Goal: Transaction & Acquisition: Book appointment/travel/reservation

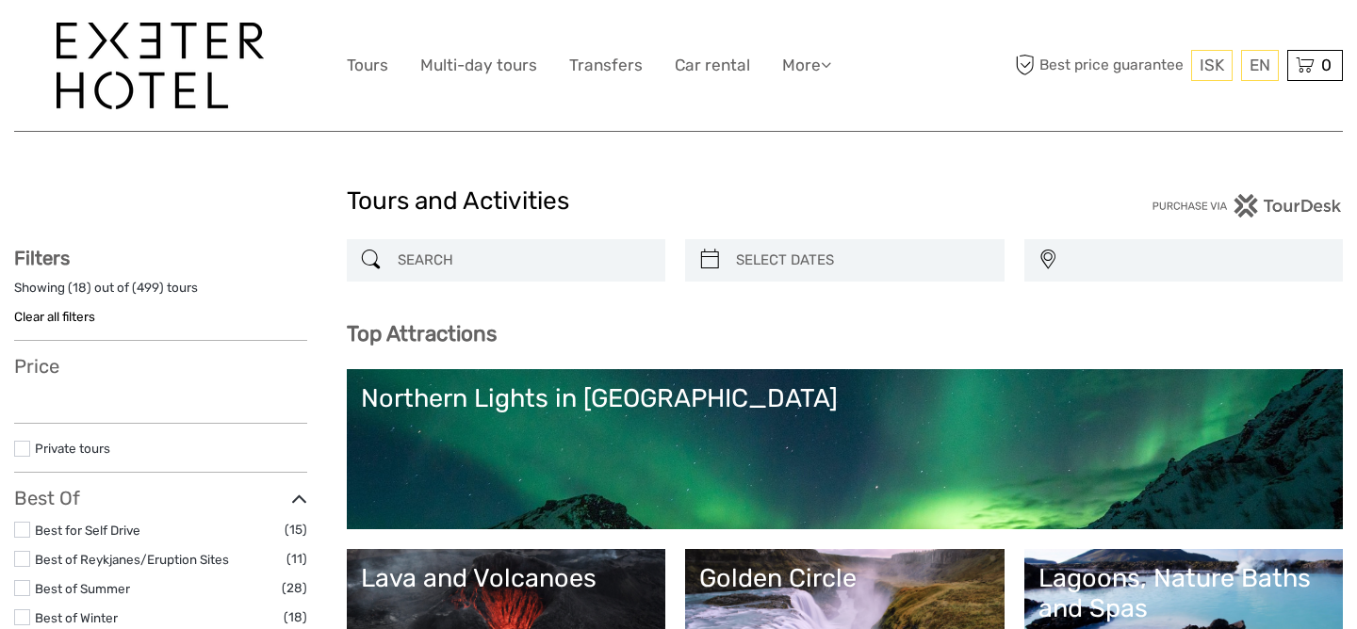
select select
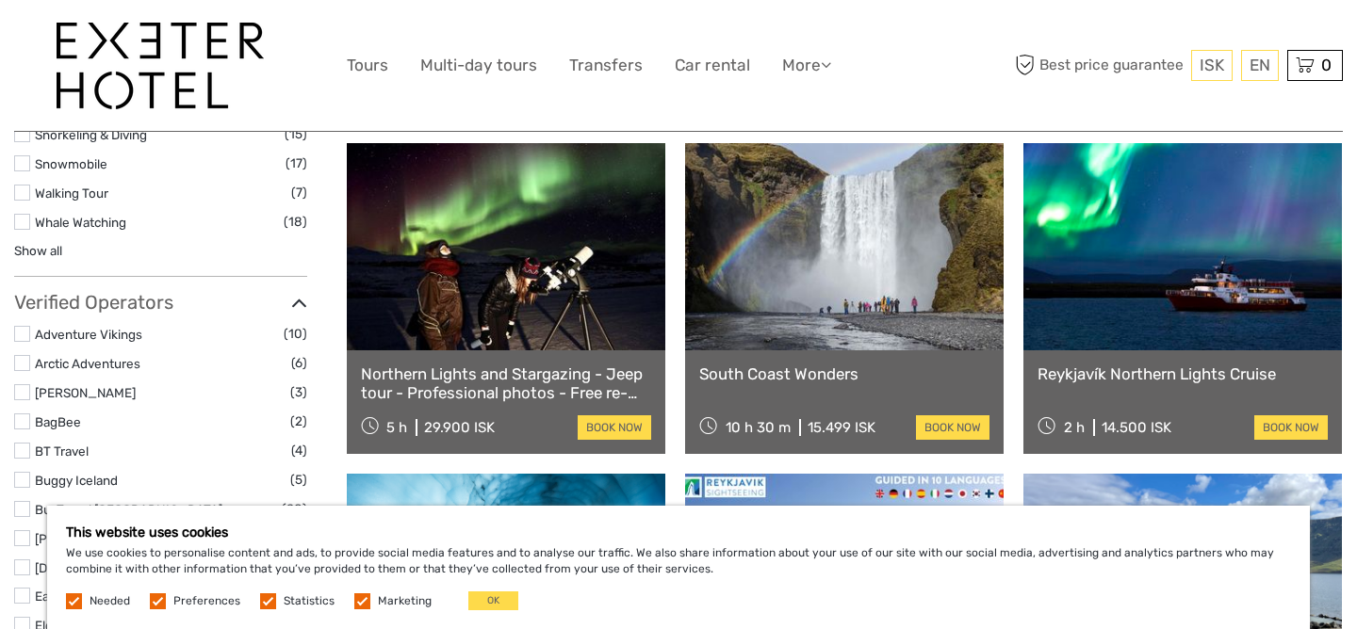
scroll to position [1922, 0]
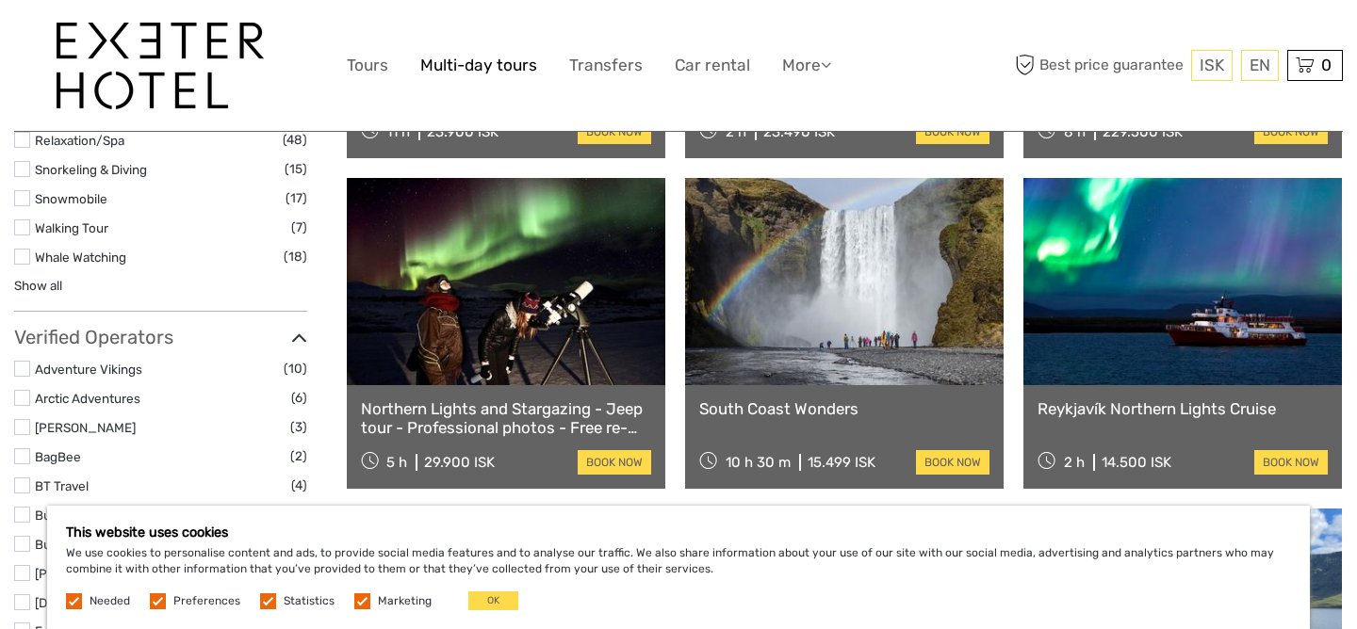
click at [461, 75] on link "Multi-day tours" at bounding box center [478, 65] width 117 height 27
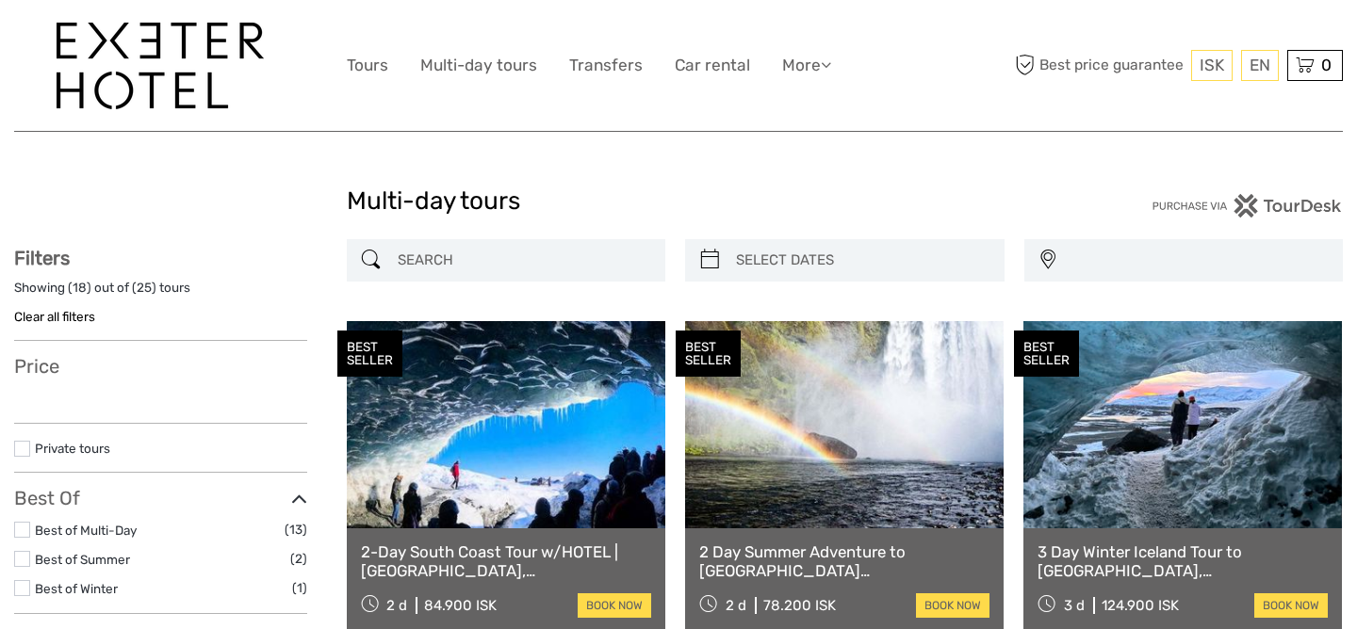
select select
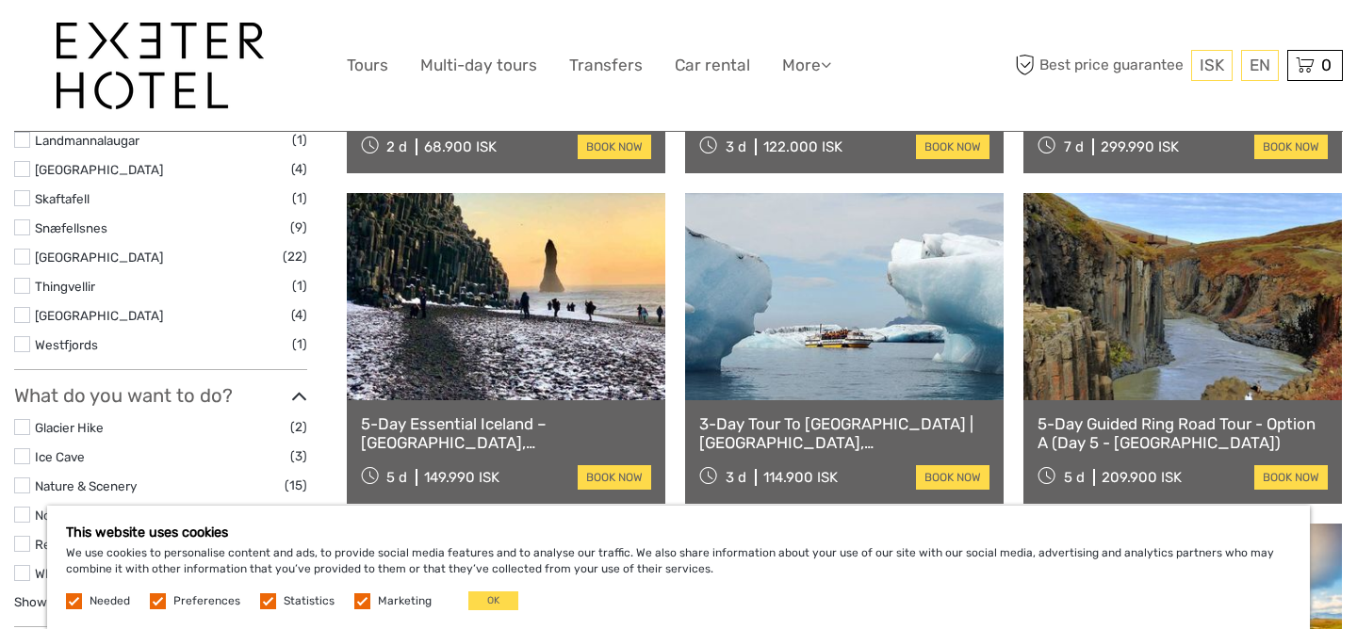
scroll to position [793, 0]
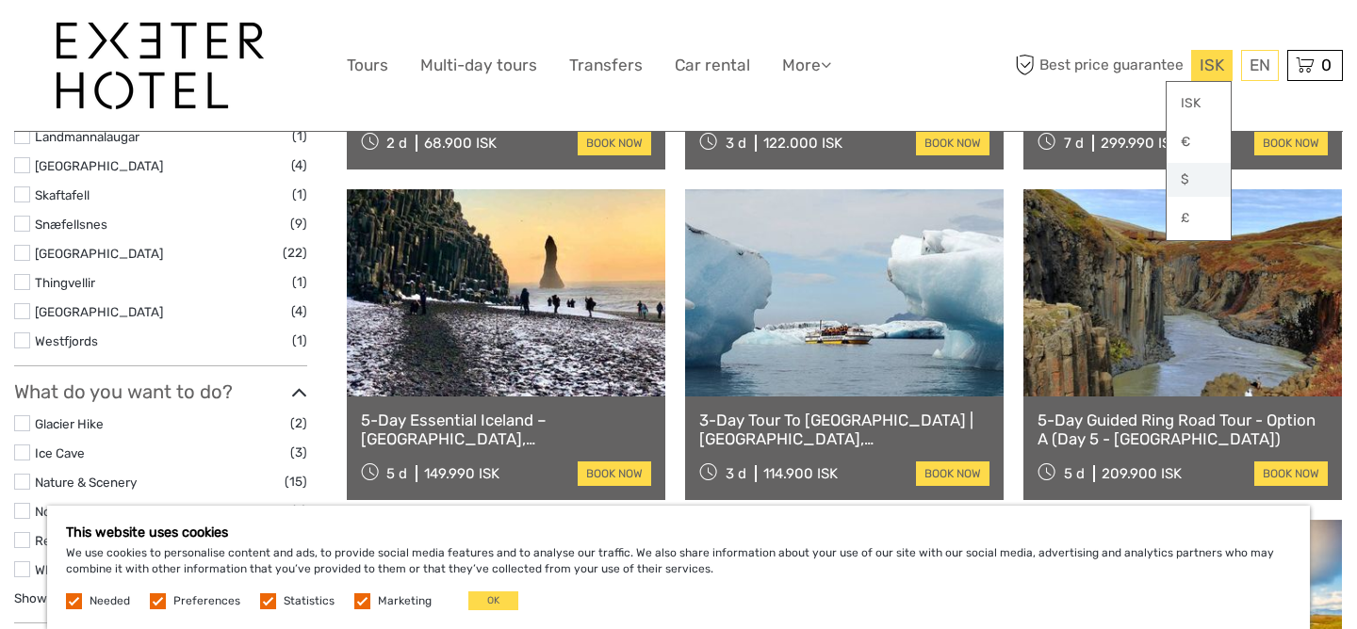
click at [1190, 178] on link "$" at bounding box center [1199, 180] width 64 height 34
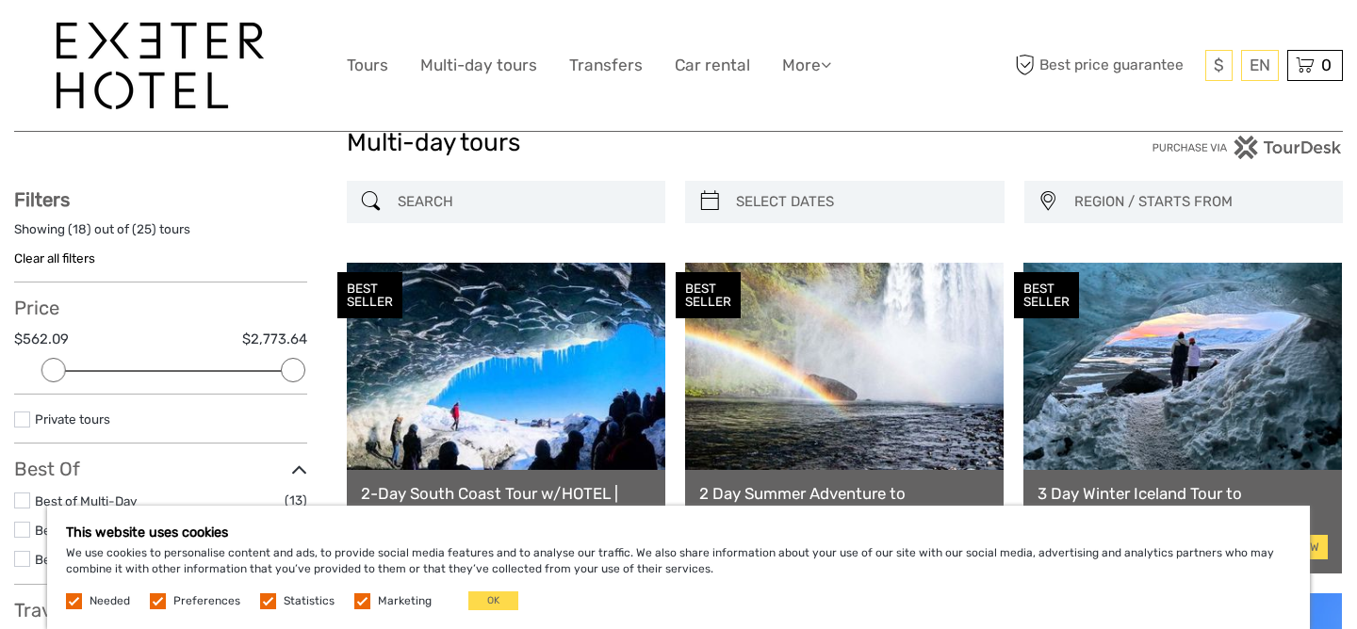
scroll to position [65, 0]
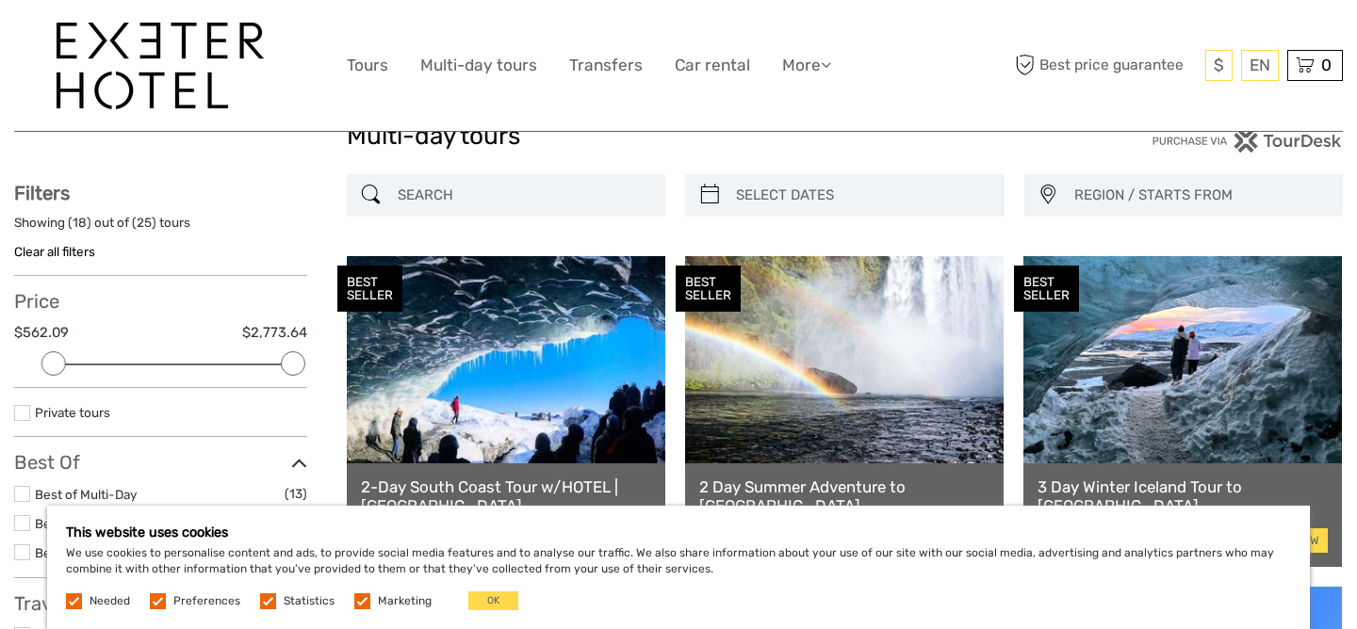
click at [758, 209] on input "search" at bounding box center [861, 195] width 267 height 33
type input "09/09/2025"
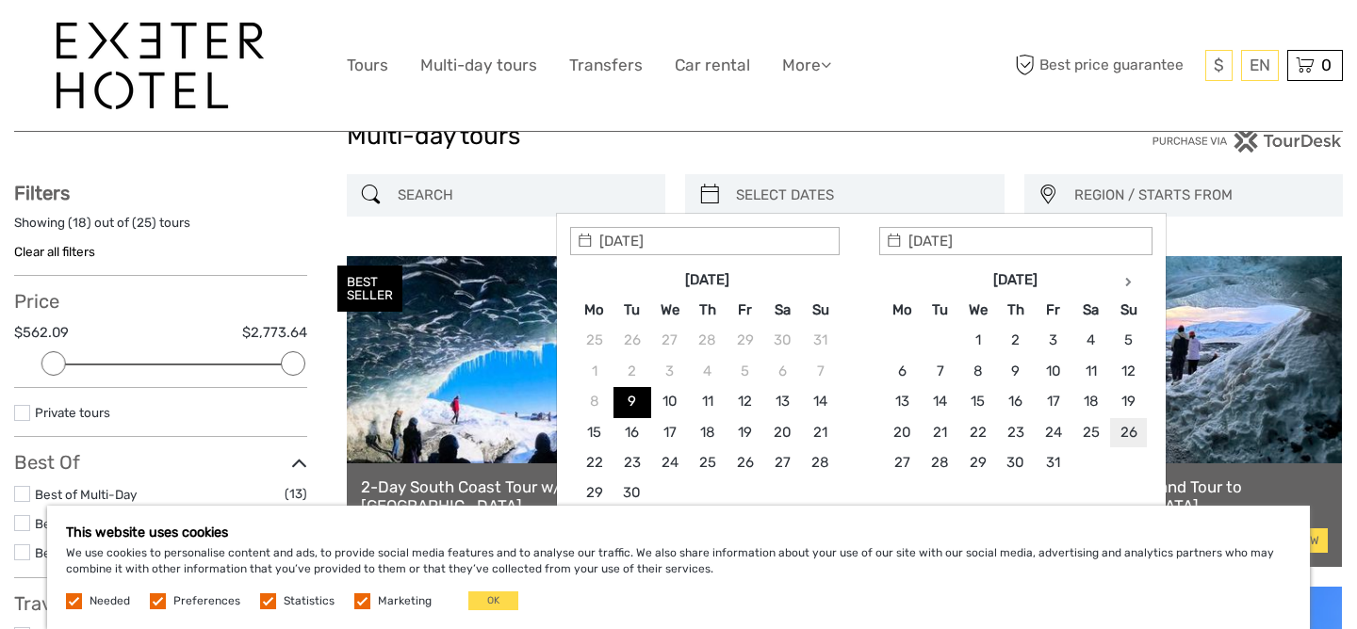
type input "26/10/2025"
type input "31/10/2025"
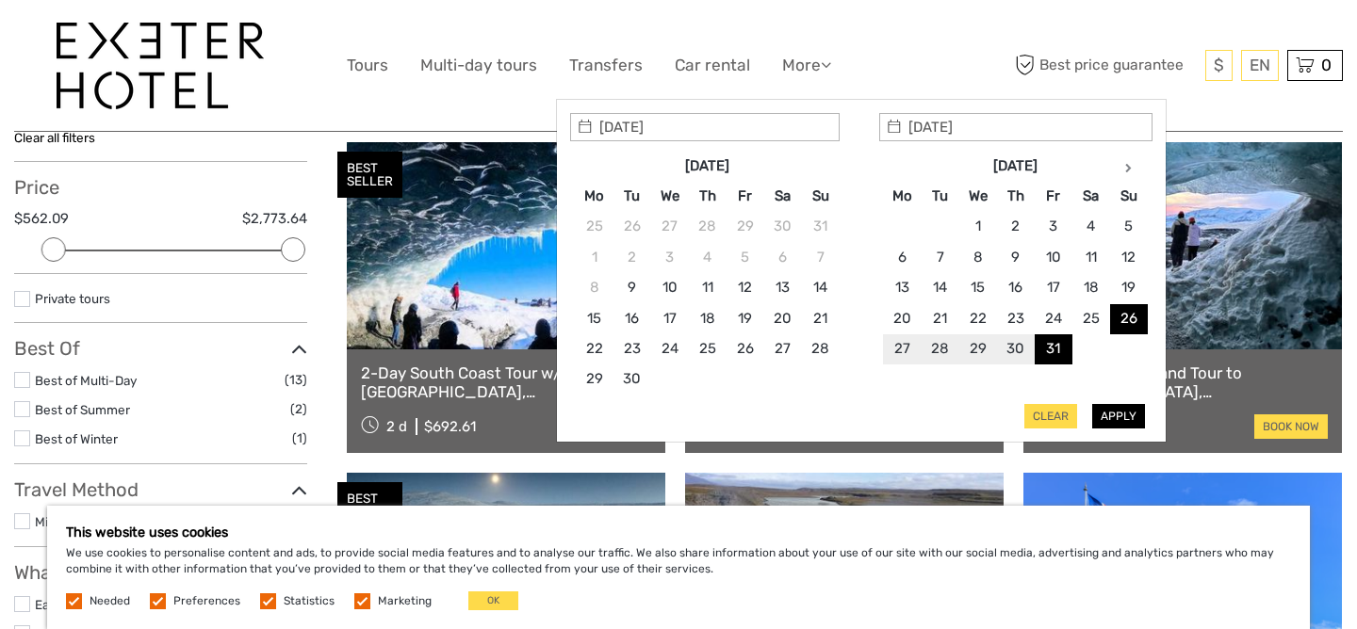
type input "26/10/2025"
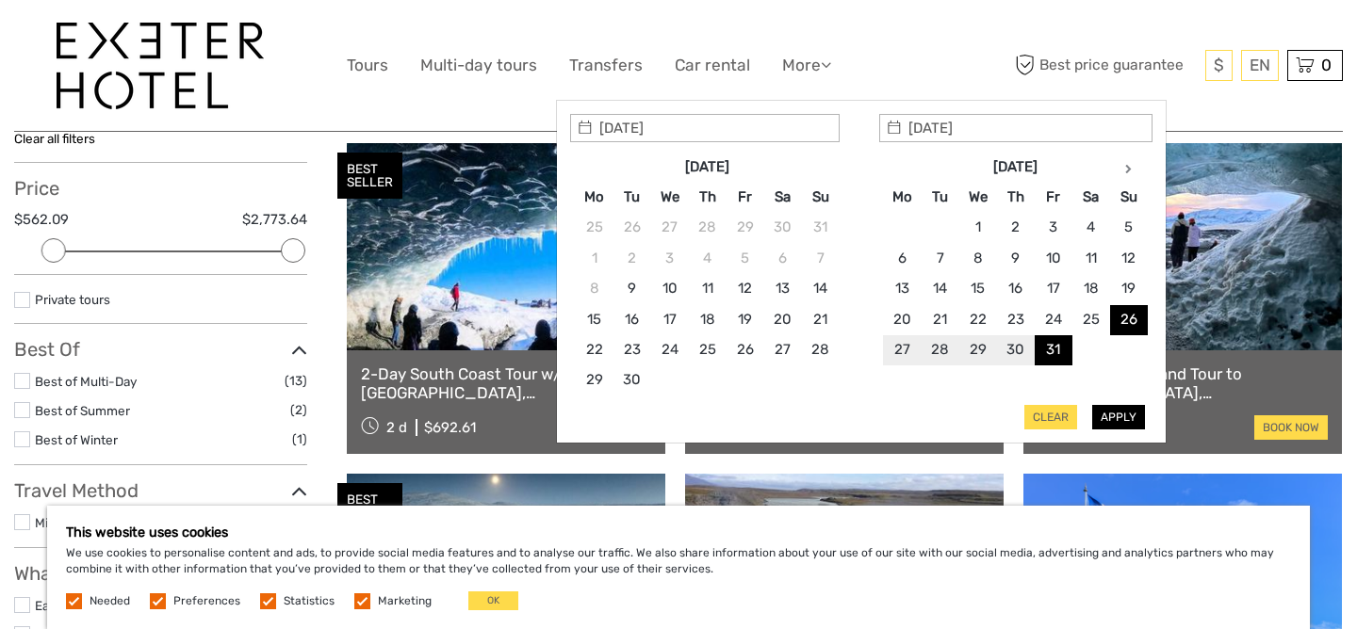
click at [1115, 418] on button "Apply" at bounding box center [1118, 417] width 53 height 25
type input "26/10/2025 - 31/10/2025"
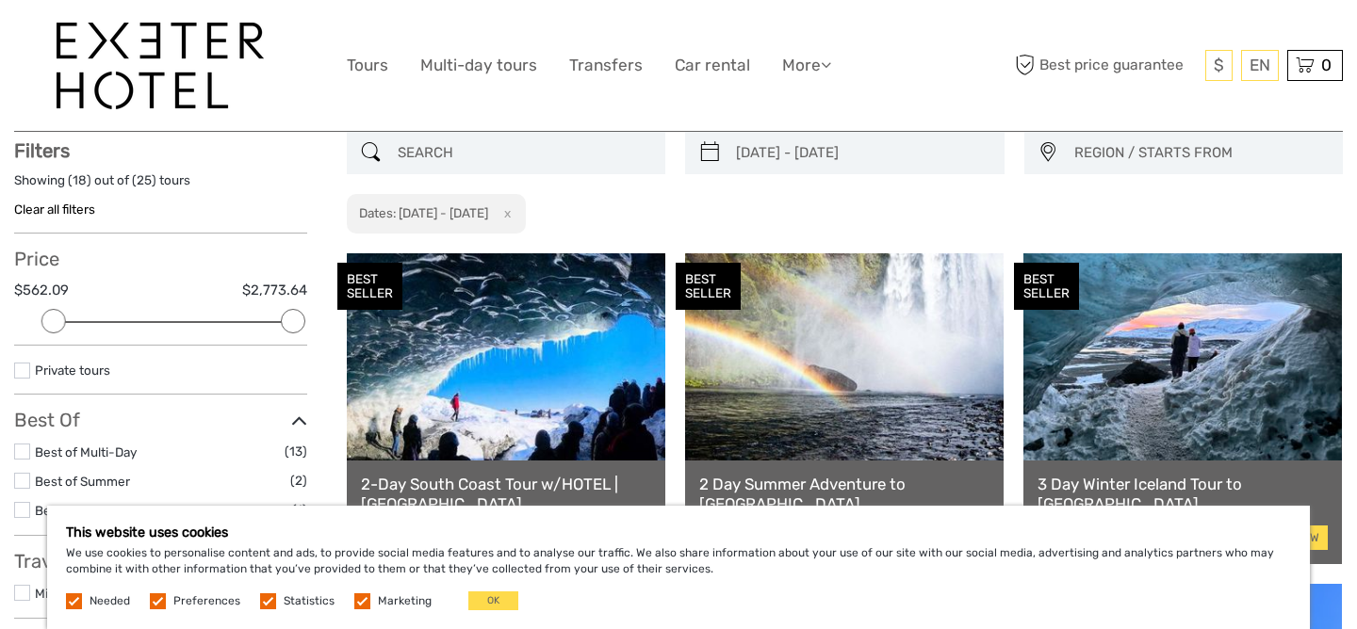
scroll to position [106, 0]
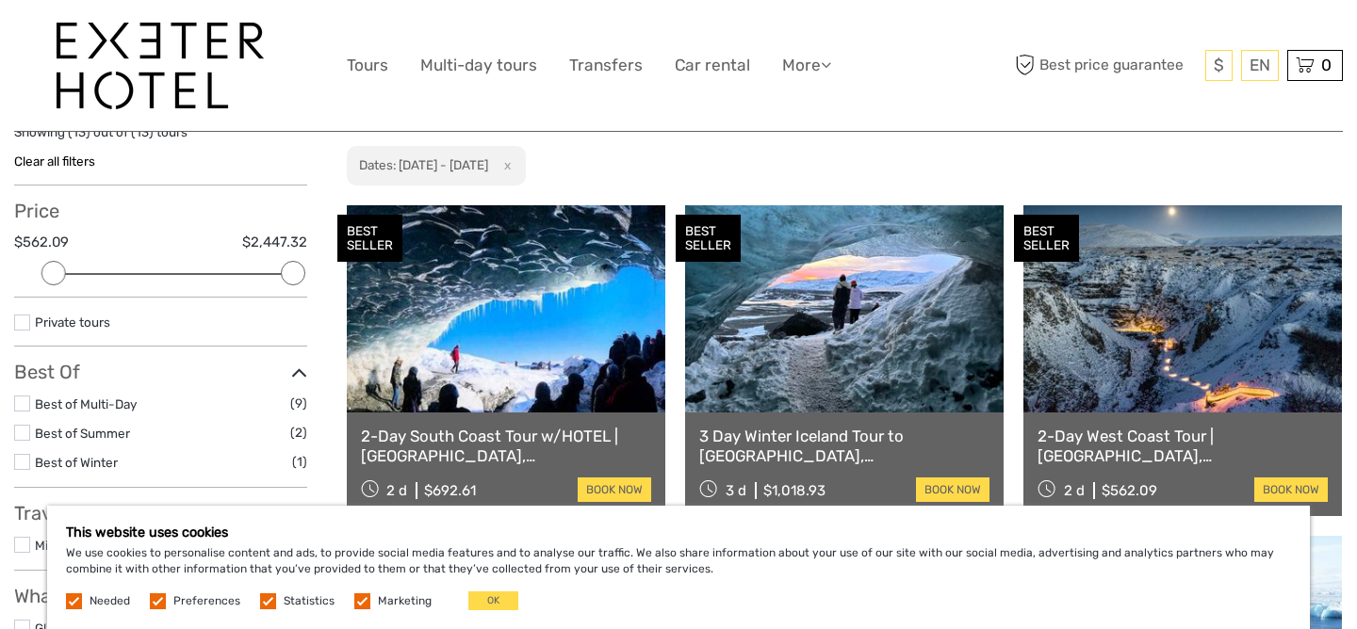
scroll to position [187, 0]
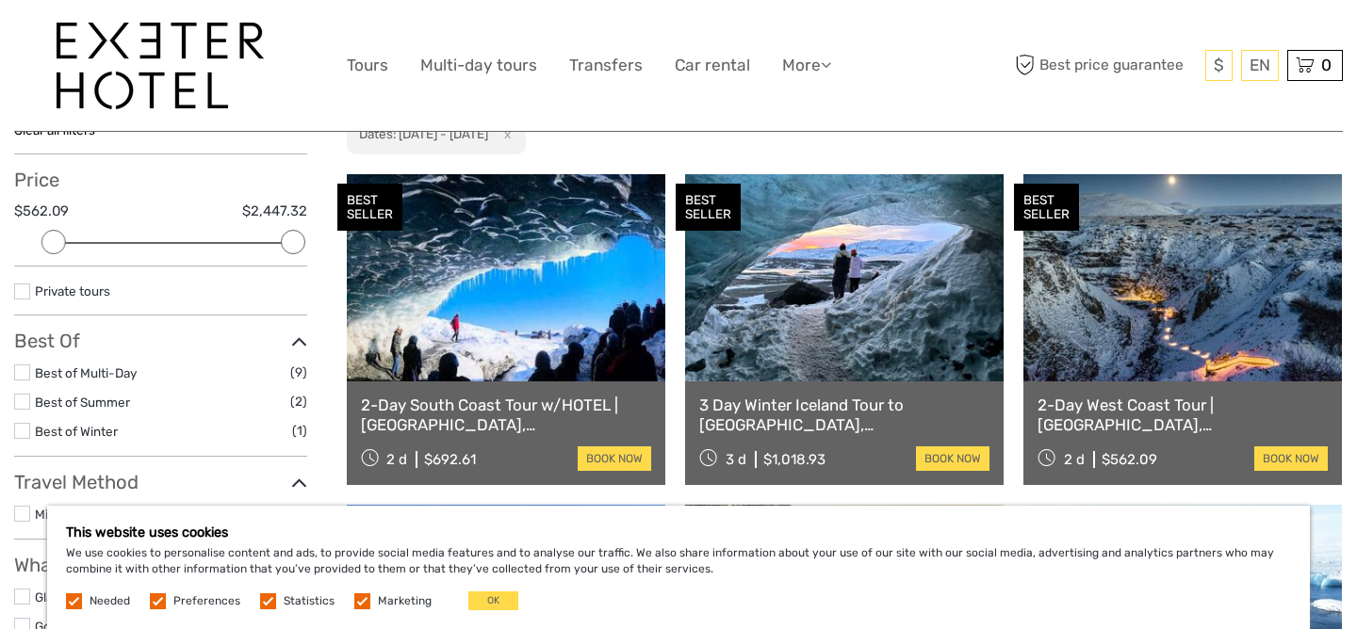
click at [897, 335] on link at bounding box center [844, 277] width 319 height 207
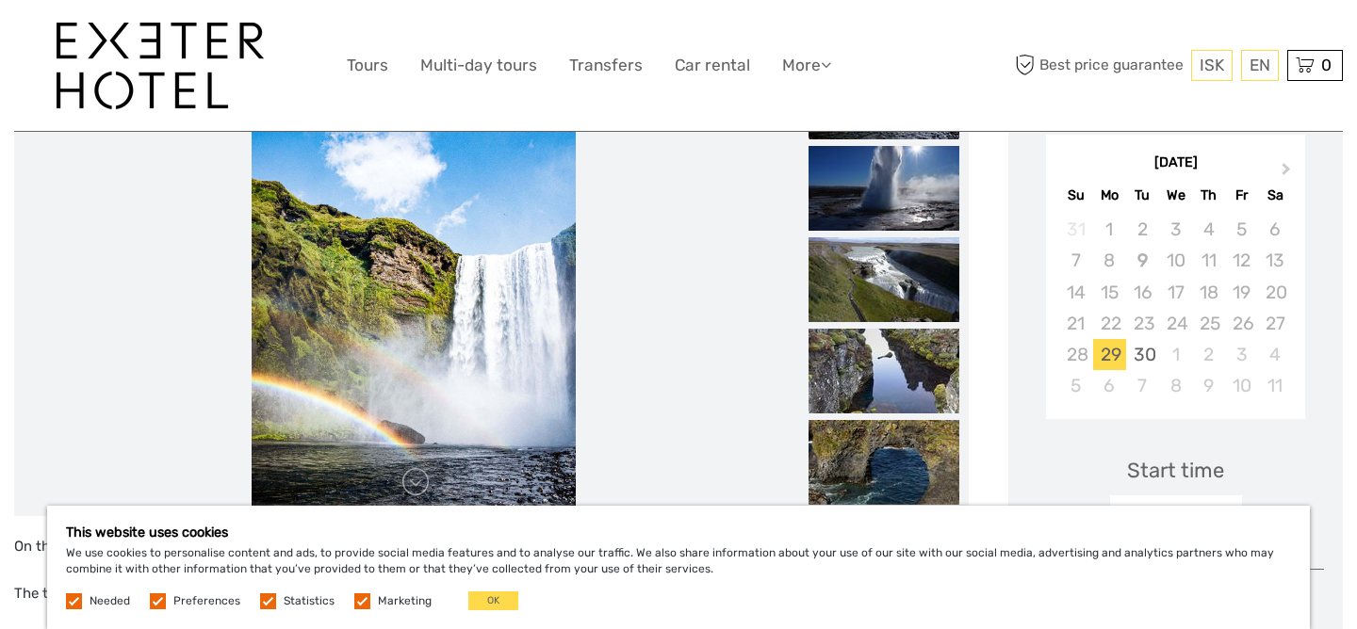
scroll to position [366, 0]
click at [1286, 165] on span "Next Month" at bounding box center [1286, 173] width 0 height 27
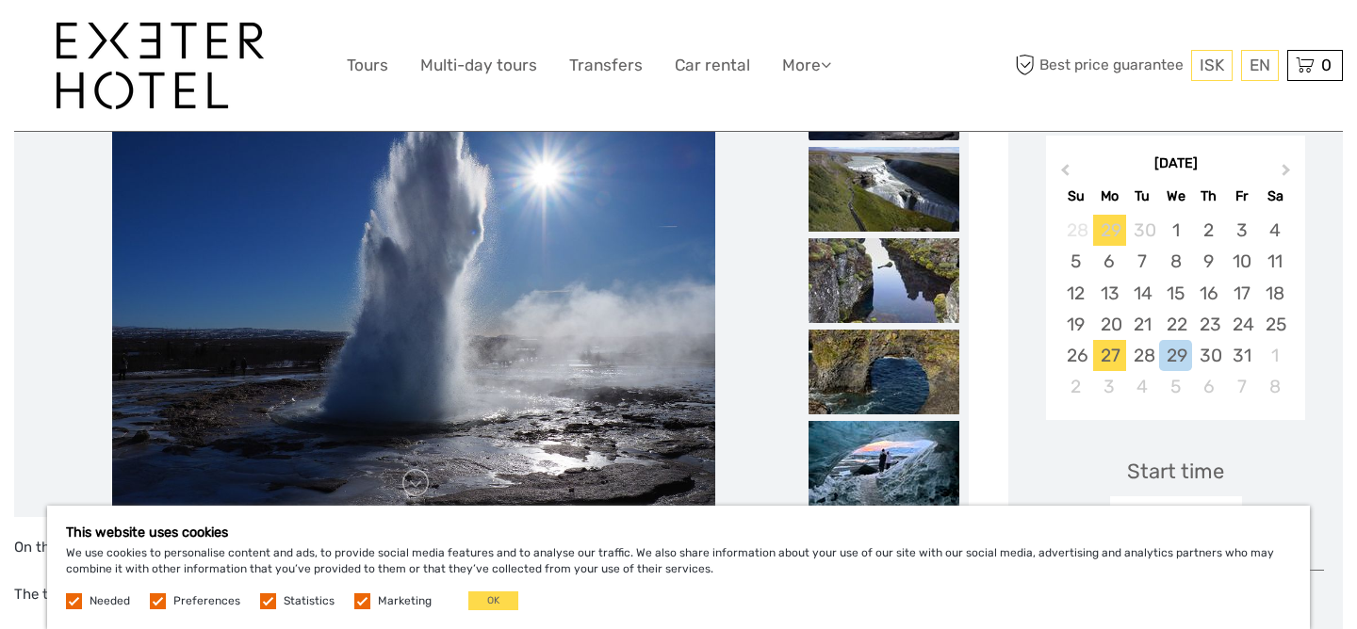
click at [1110, 351] on div "27" at bounding box center [1109, 355] width 33 height 31
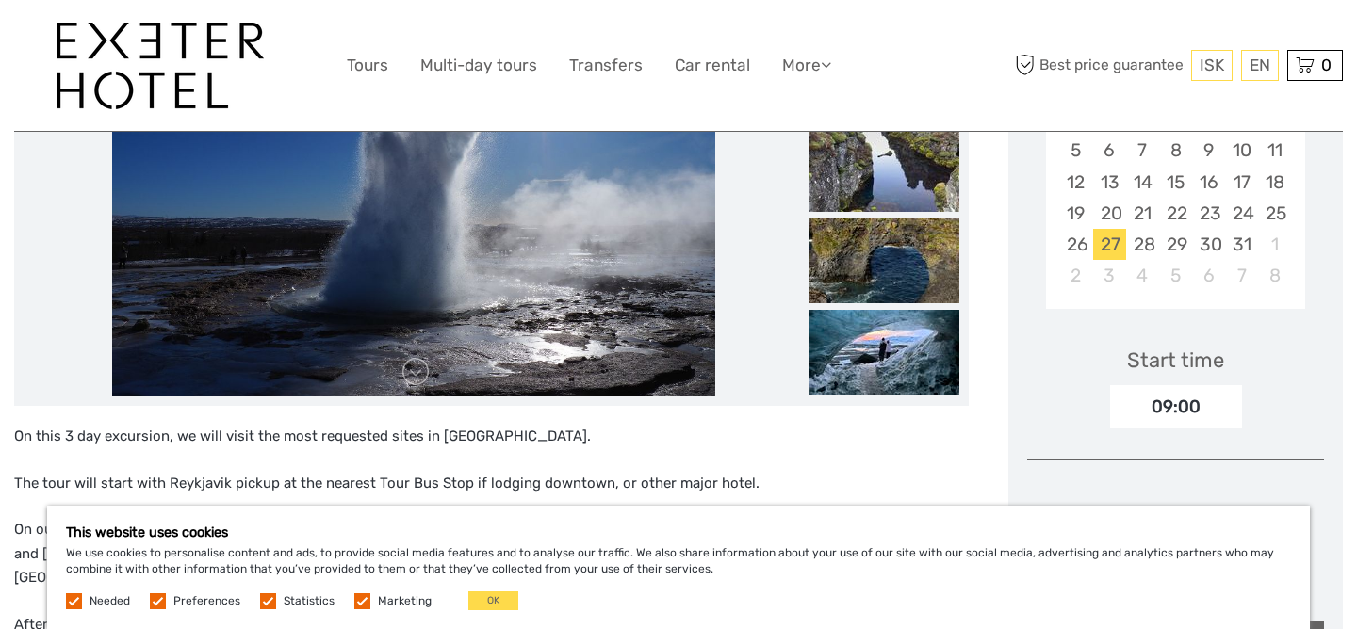
scroll to position [476, 0]
click at [1173, 408] on div "09:00" at bounding box center [1176, 407] width 132 height 43
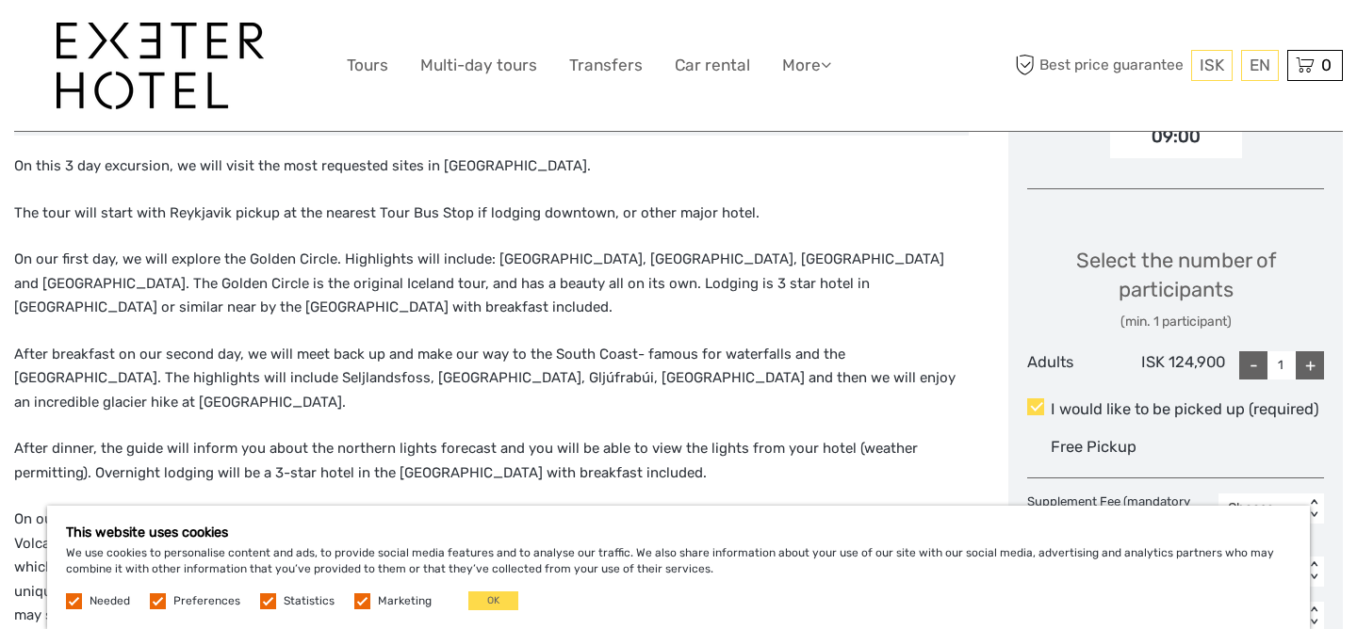
scroll to position [750, 0]
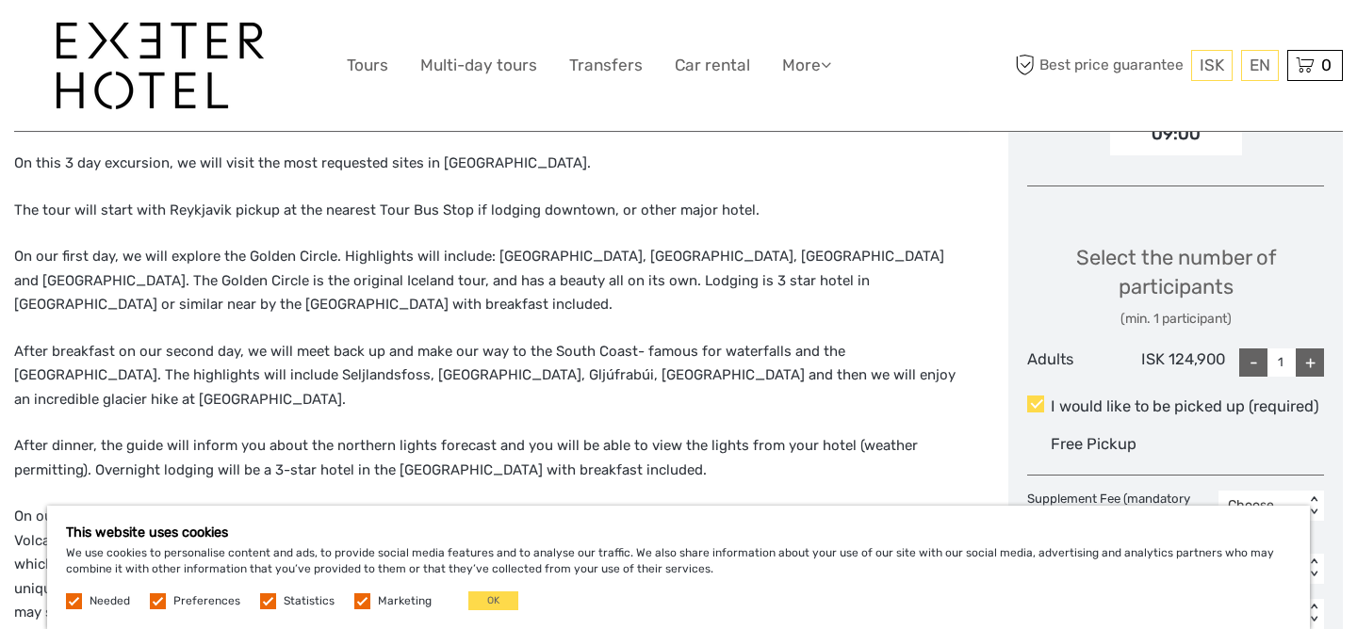
click at [1308, 360] on div "+" at bounding box center [1310, 363] width 28 height 28
click at [1251, 365] on div "-" at bounding box center [1253, 363] width 28 height 28
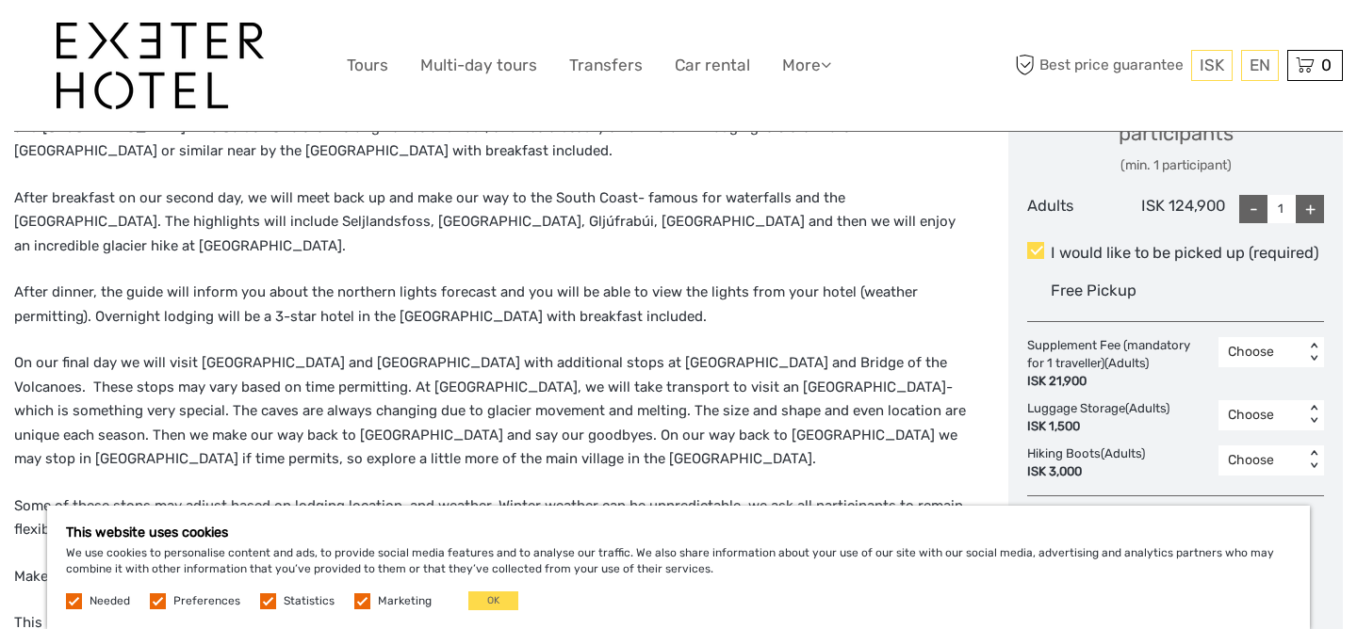
scroll to position [906, 0]
click at [1261, 355] on div "Choose" at bounding box center [1261, 350] width 67 height 19
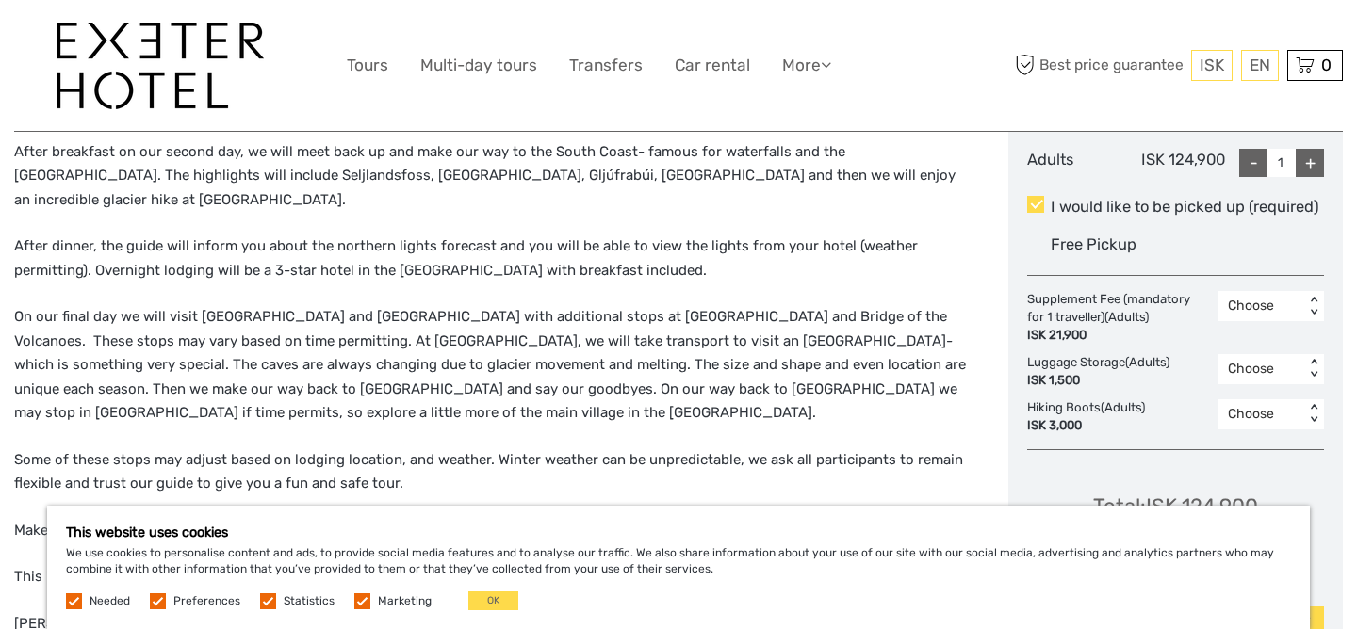
scroll to position [956, 0]
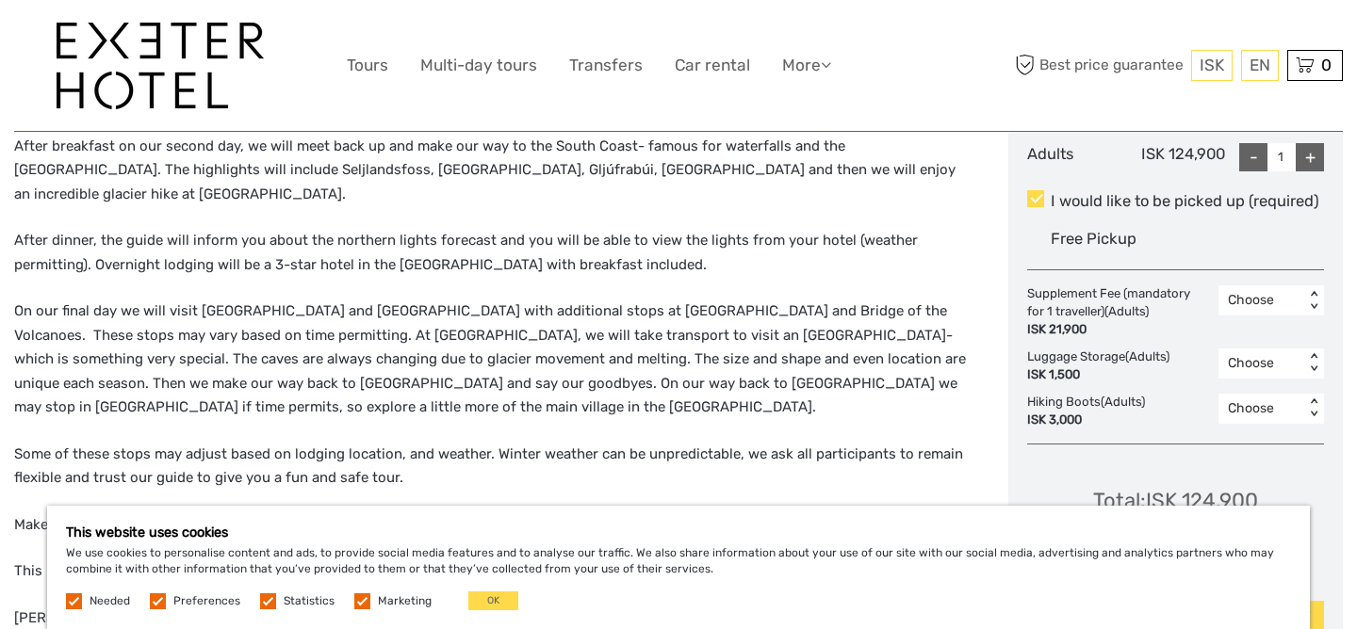
click at [1249, 407] on div "Choose" at bounding box center [1261, 409] width 67 height 19
click at [1247, 491] on div "1" at bounding box center [1271, 490] width 87 height 32
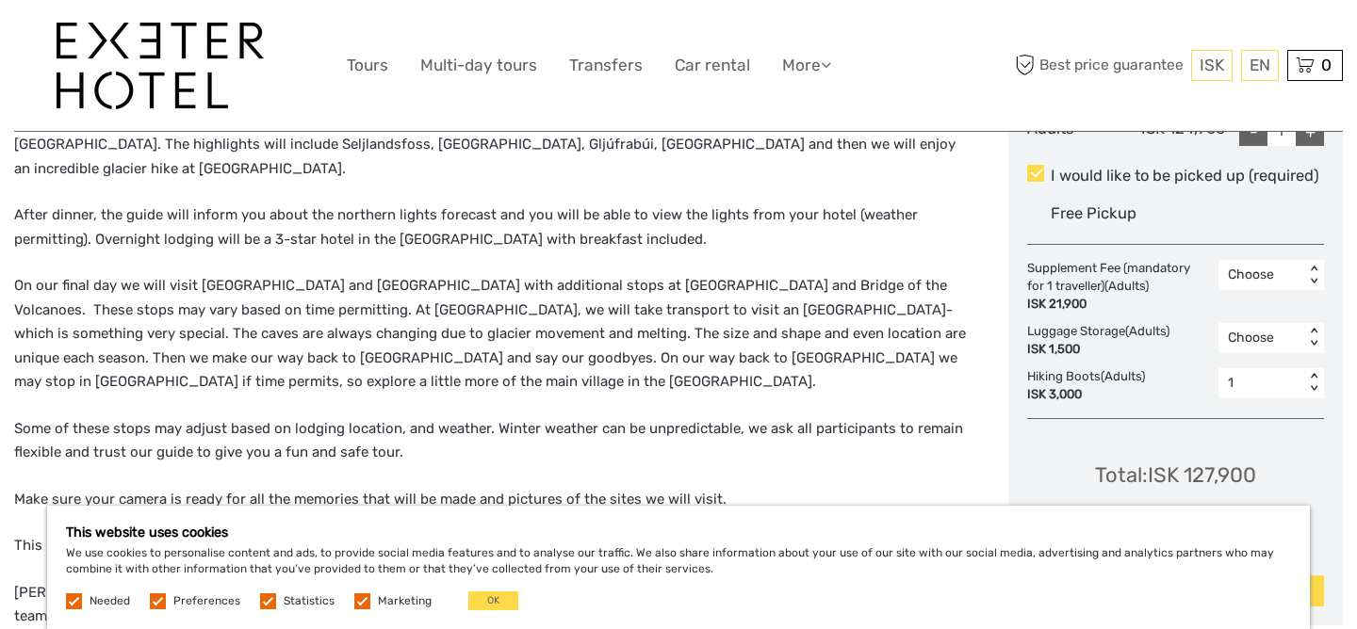
scroll to position [987, 0]
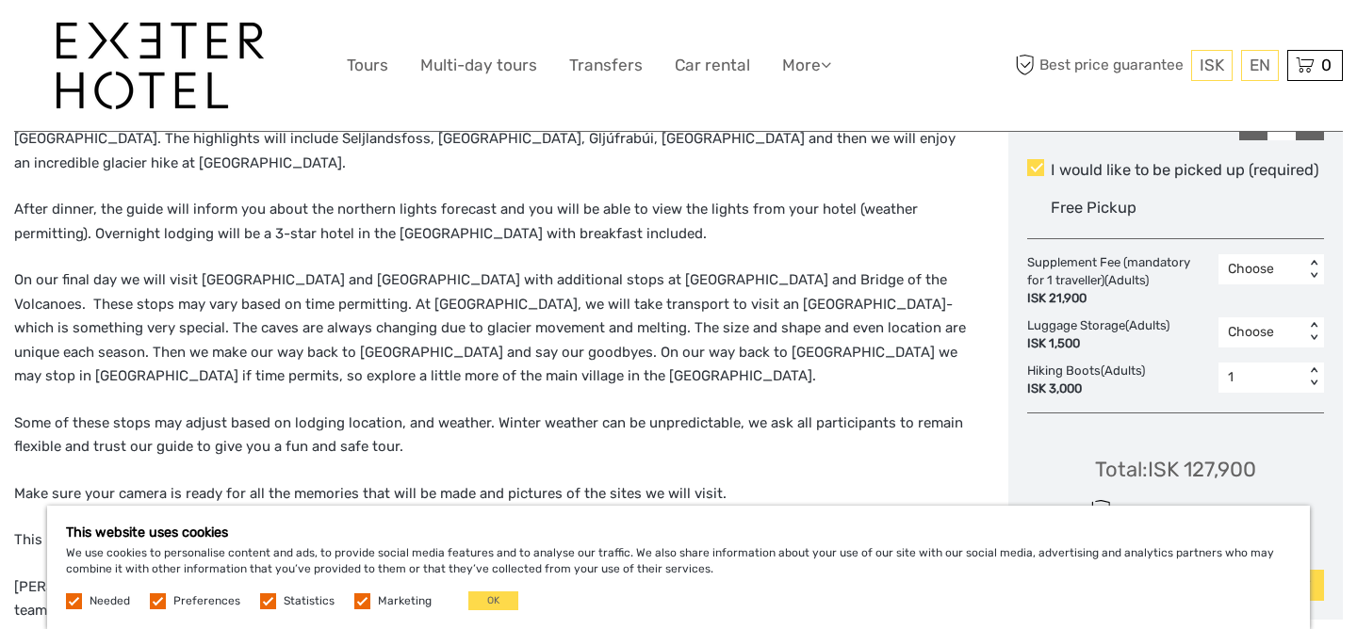
click at [1251, 275] on div "Choose" at bounding box center [1261, 269] width 67 height 19
click at [1188, 269] on div "Supplement Fee (mandatory for 1 traveller) (Adults) ISK 21,900" at bounding box center [1122, 281] width 191 height 54
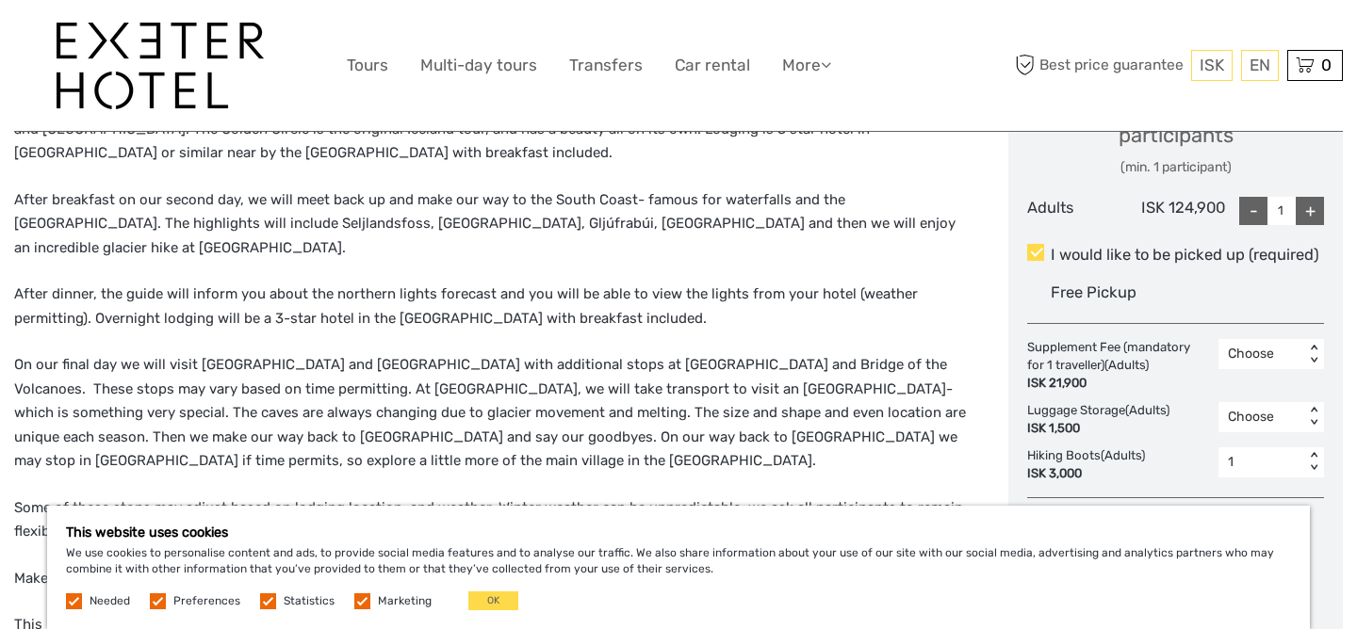
scroll to position [900, 0]
click at [1315, 206] on div "+" at bounding box center [1310, 213] width 28 height 28
type input "2"
click at [1256, 358] on div "Choose" at bounding box center [1261, 356] width 67 height 19
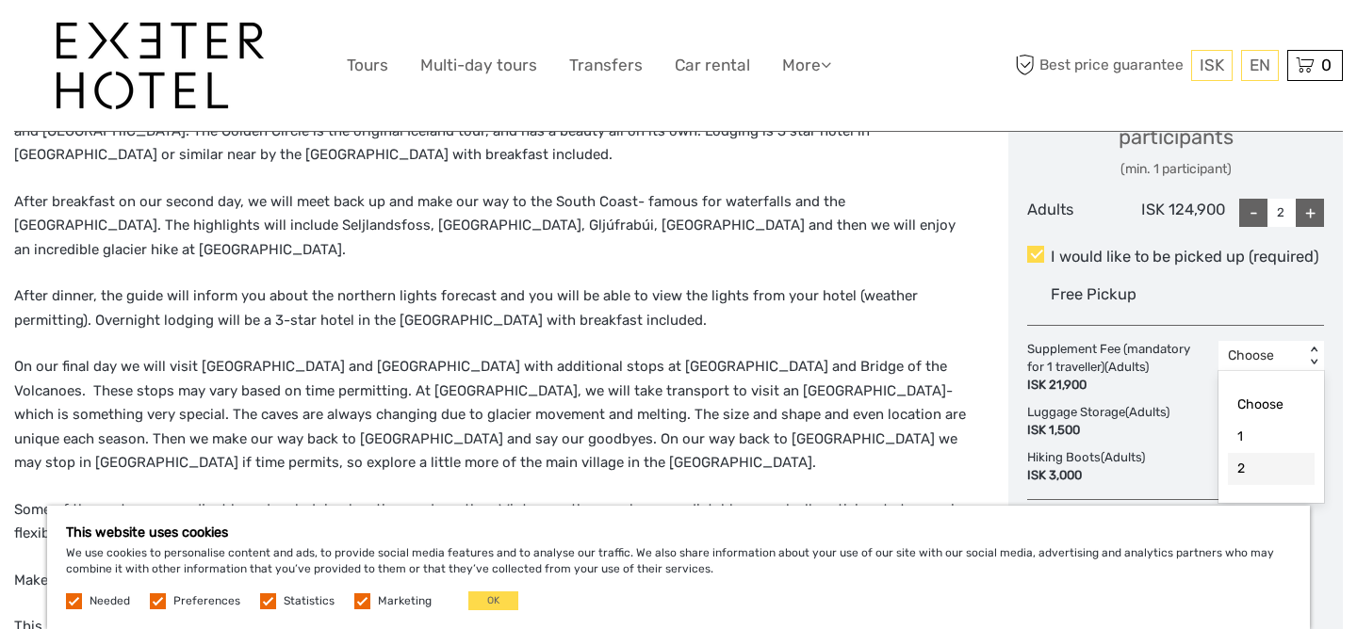
click at [1251, 467] on div "2" at bounding box center [1271, 469] width 87 height 32
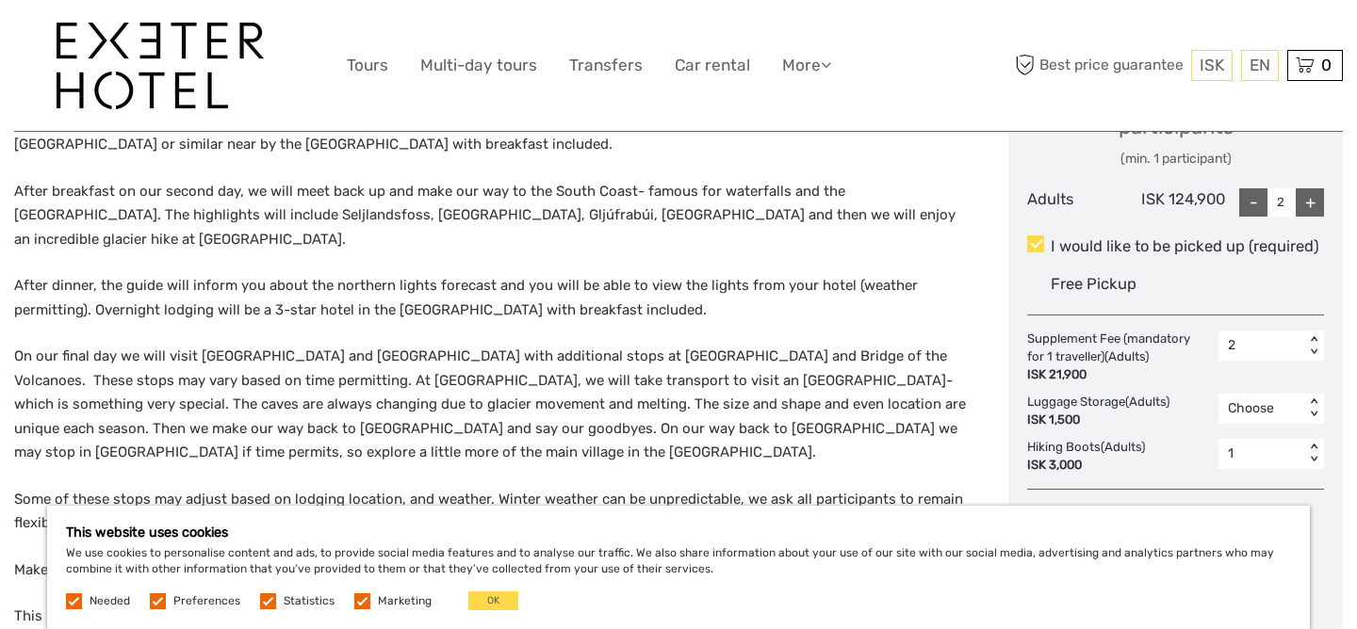
scroll to position [908, 0]
click at [1250, 341] on div "2" at bounding box center [1261, 347] width 67 height 19
click at [1245, 427] on div "1" at bounding box center [1271, 429] width 87 height 32
click at [1274, 351] on div "1" at bounding box center [1261, 347] width 67 height 19
click at [1267, 391] on div "Choose" at bounding box center [1271, 397] width 87 height 32
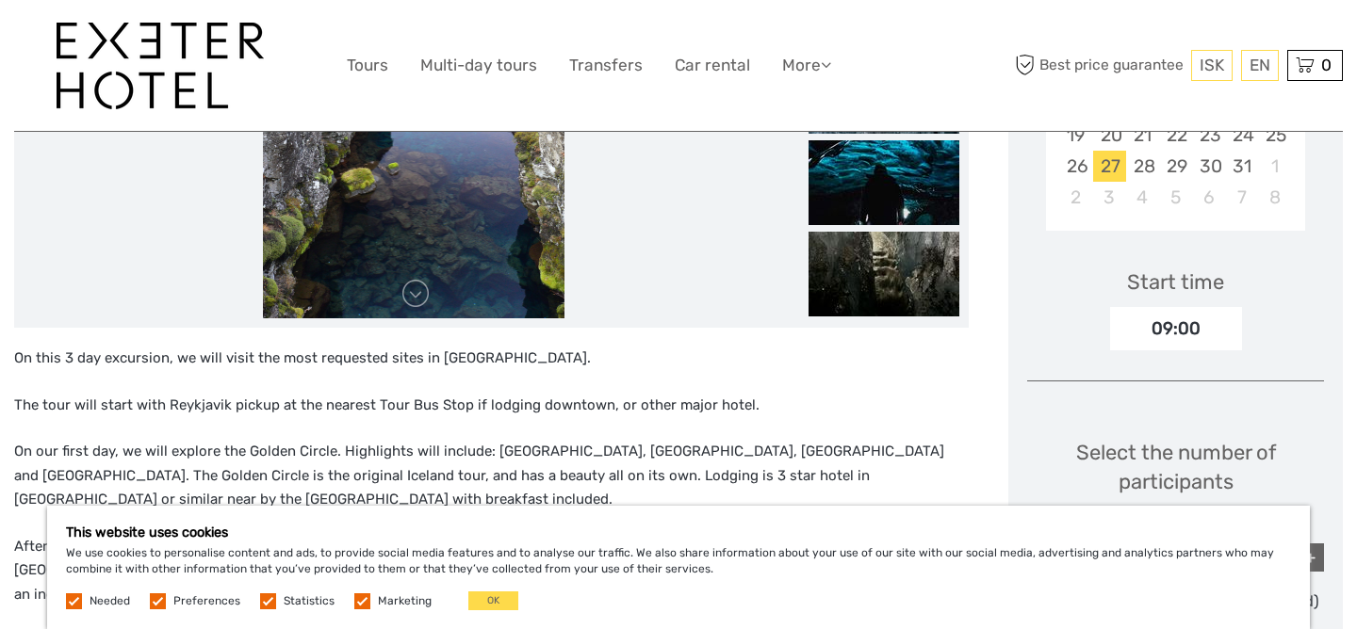
scroll to position [0, 0]
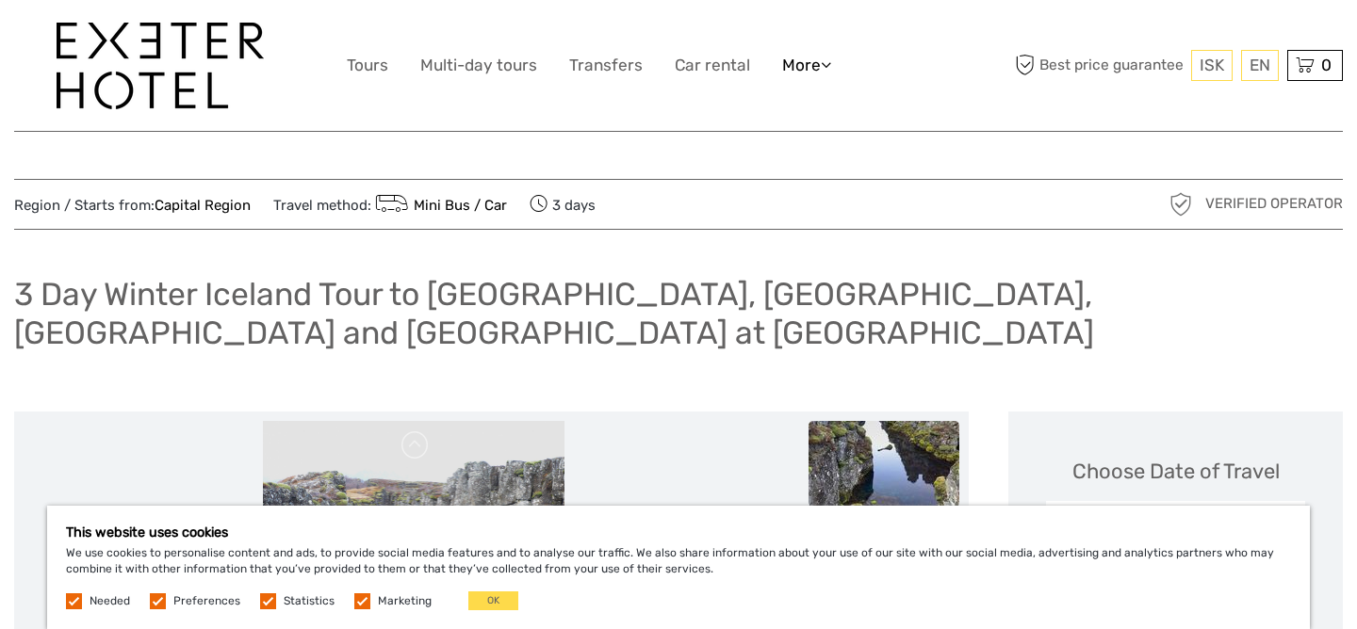
click at [790, 67] on link "More" at bounding box center [806, 65] width 49 height 27
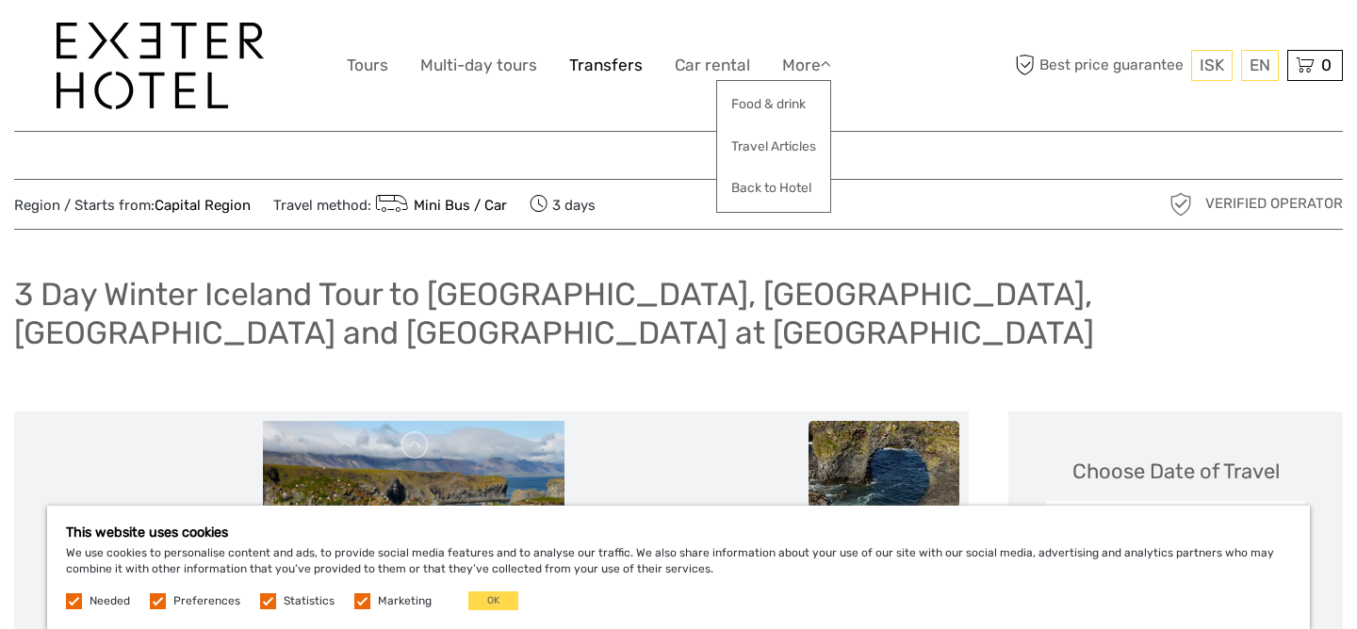
click at [620, 67] on link "Transfers" at bounding box center [606, 65] width 74 height 27
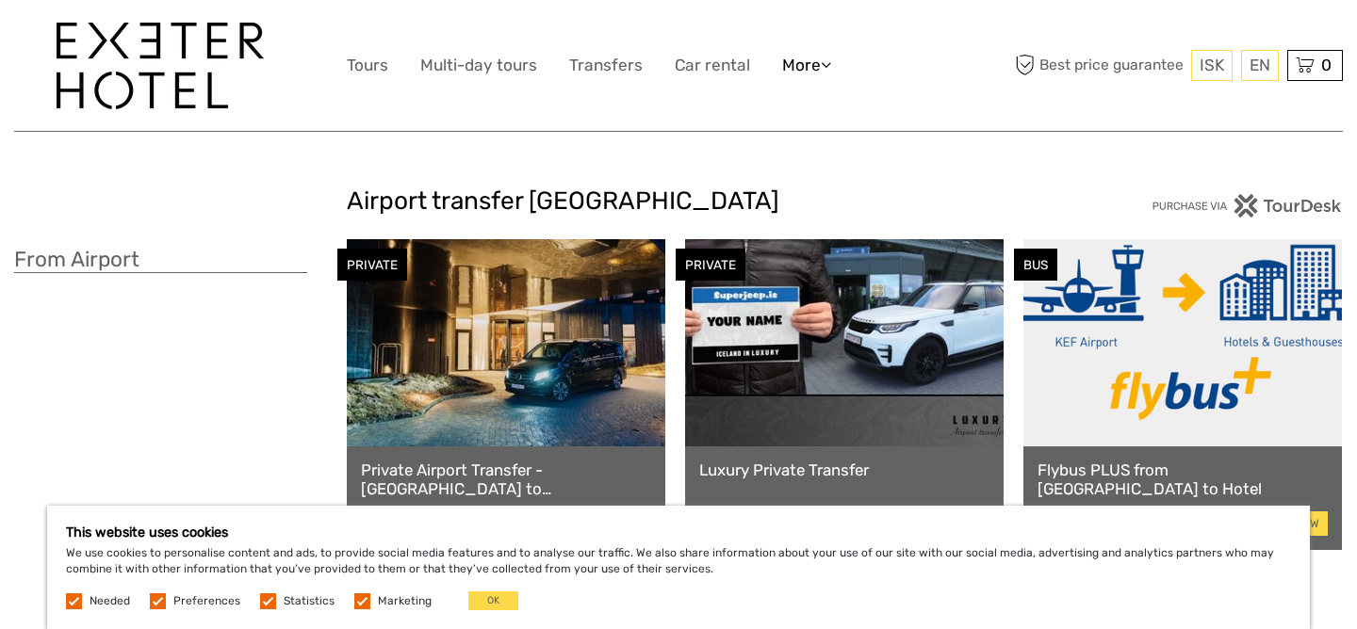
click at [802, 56] on link "More" at bounding box center [806, 65] width 49 height 27
click at [772, 184] on link "Back to Hotel" at bounding box center [773, 188] width 113 height 37
